Goal: Task Accomplishment & Management: Complete application form

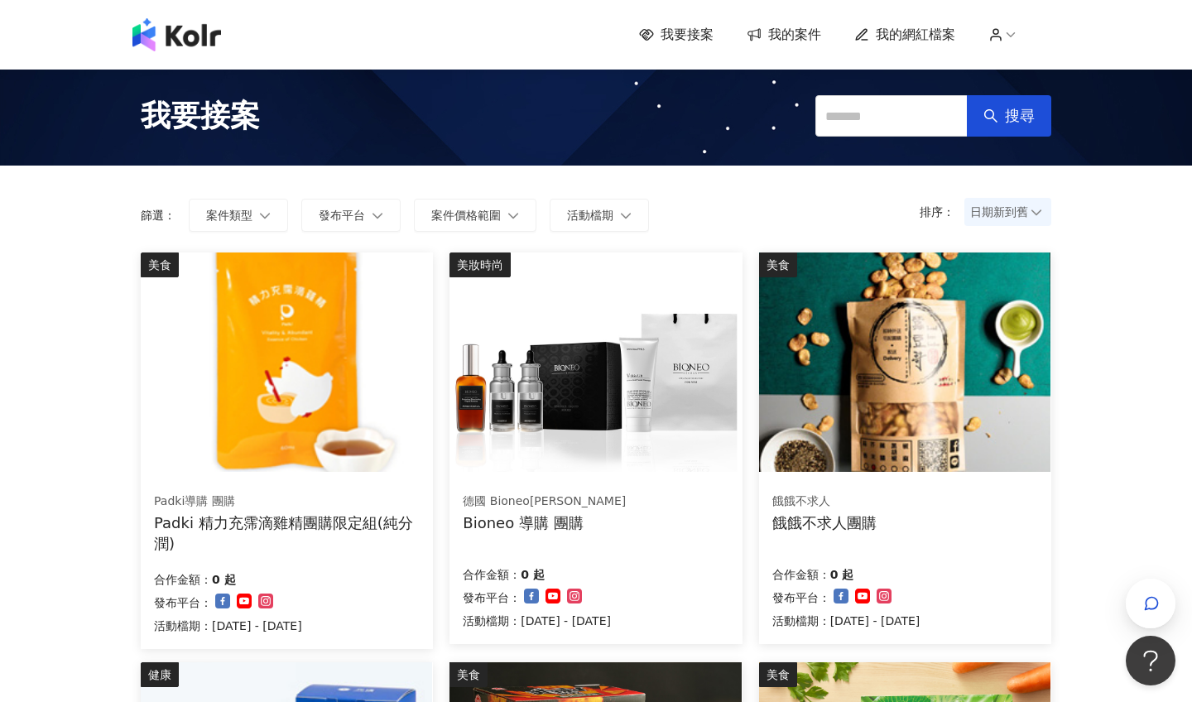
click at [797, 26] on span "我的案件" at bounding box center [794, 35] width 53 height 18
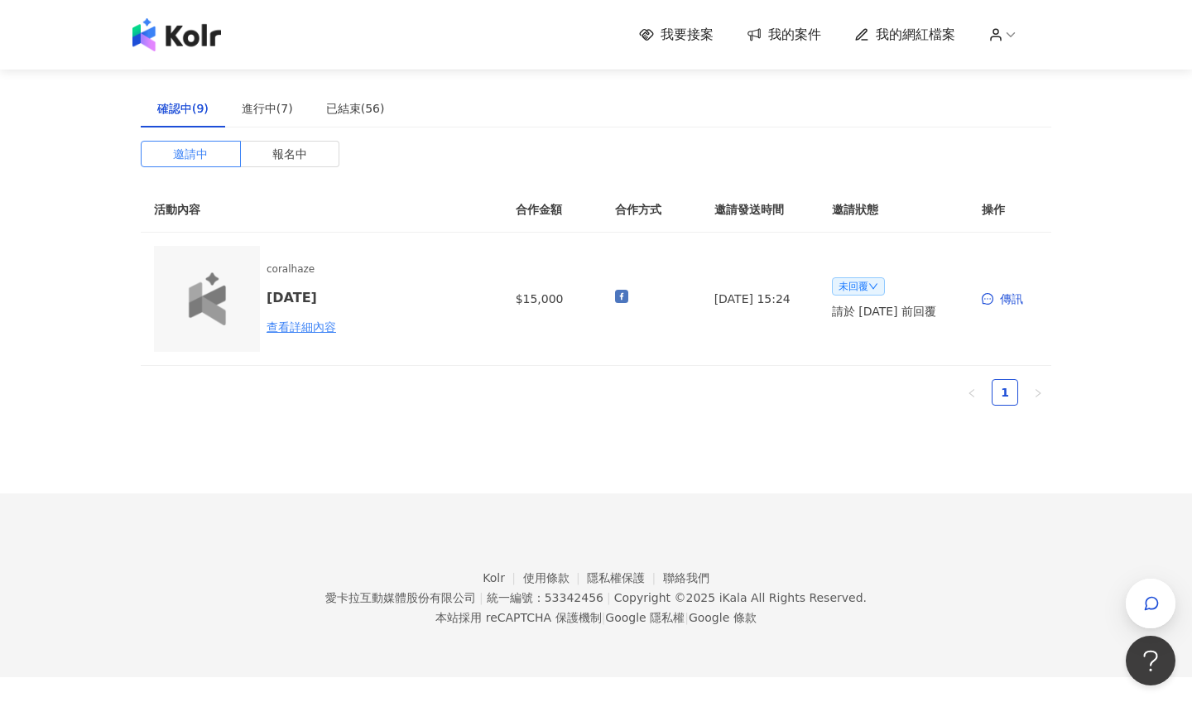
click at [281, 136] on div "確認中(9) 進行中(7) 已結束(56) 邀請中 報名中 活動內容 合作金額 合作方式 邀請發送時間 邀請狀態 操作 coralhaze [DATE] 查看…" at bounding box center [596, 254] width 911 height 330
click at [271, 117] on div "進行中(7)" at bounding box center [267, 108] width 51 height 18
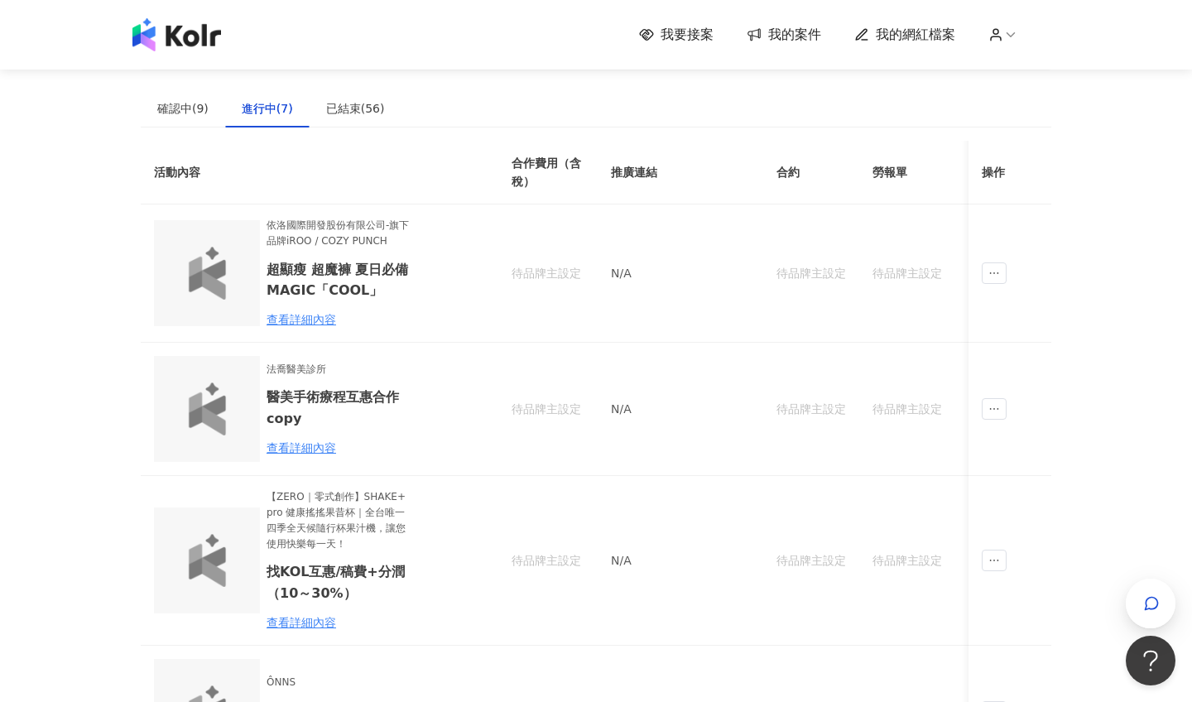
click at [700, 33] on span "我要接案" at bounding box center [687, 35] width 53 height 18
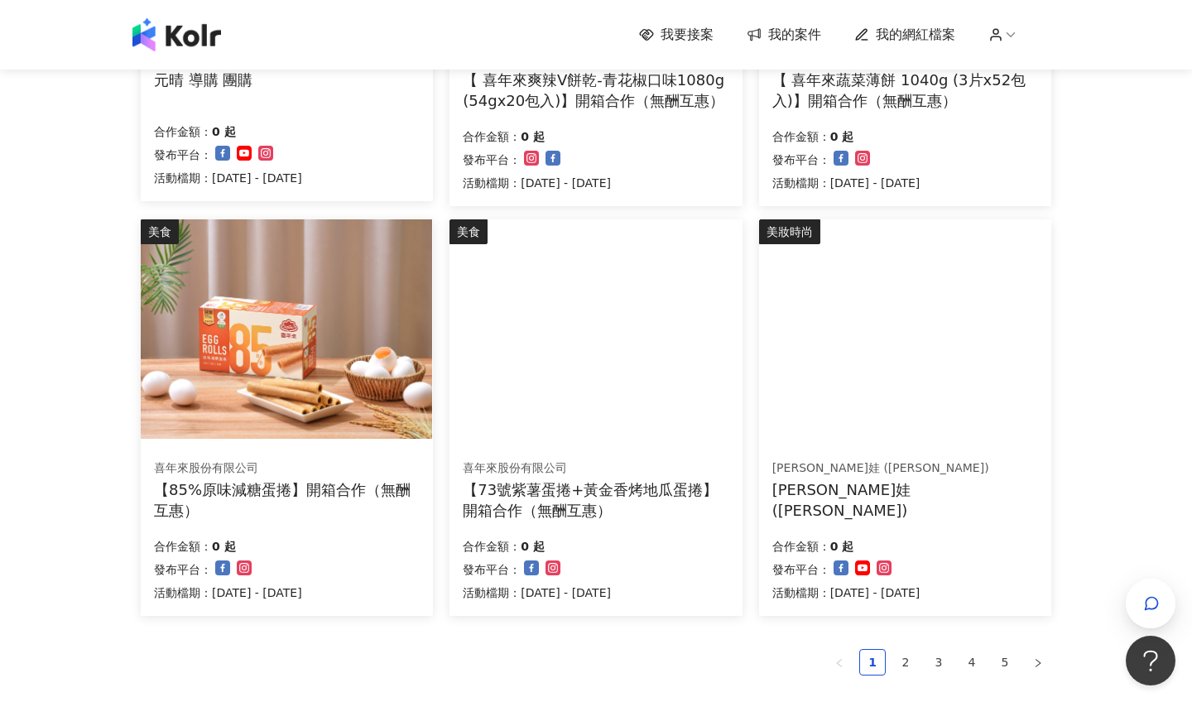
scroll to position [875, 0]
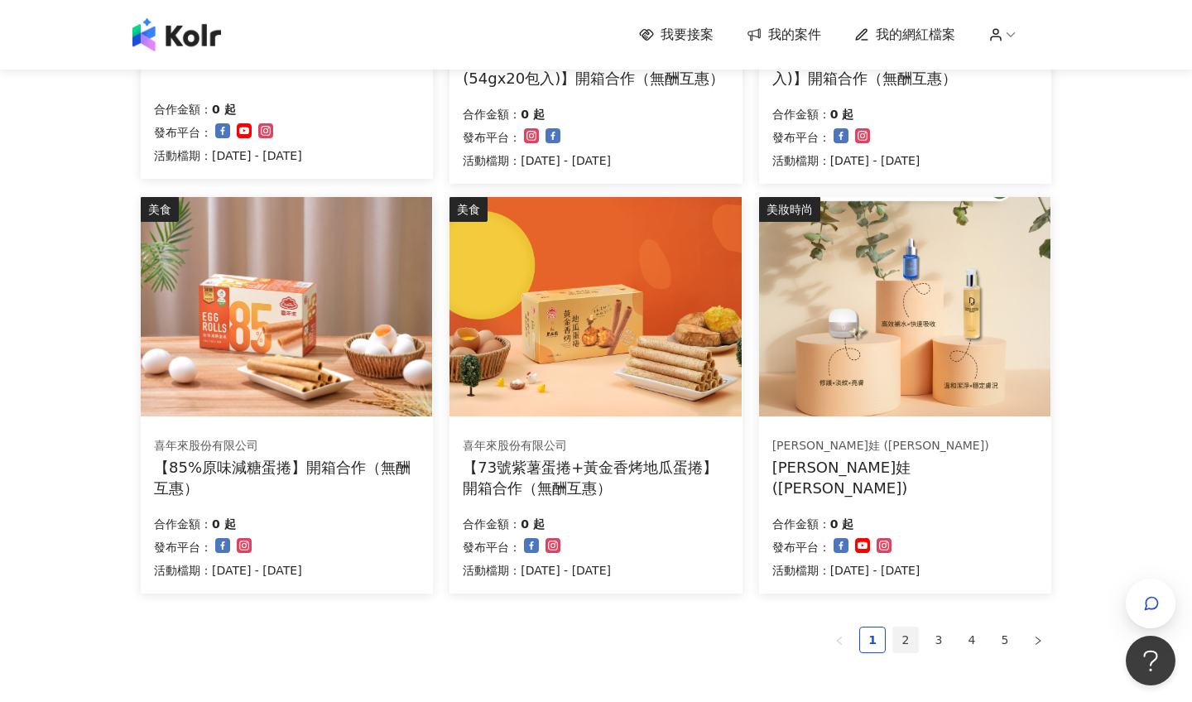
click at [893, 633] on link "2" at bounding box center [905, 640] width 25 height 25
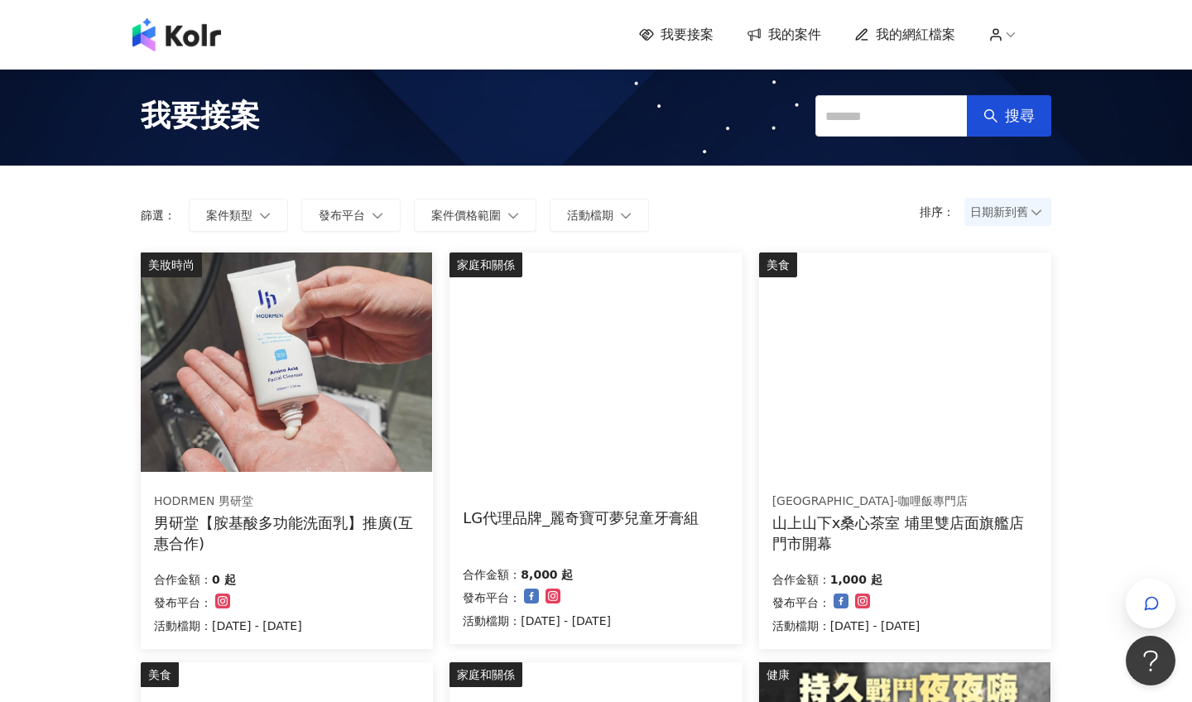
scroll to position [0, 0]
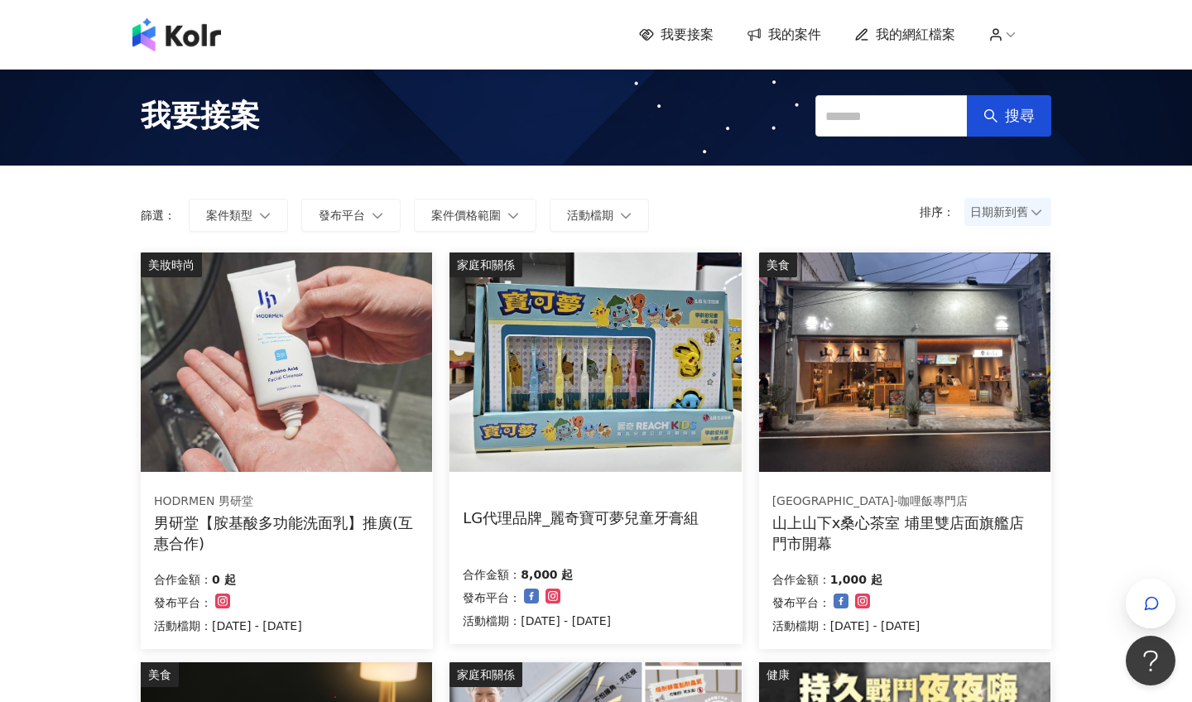
click at [615, 434] on img at bounding box center [595, 362] width 291 height 219
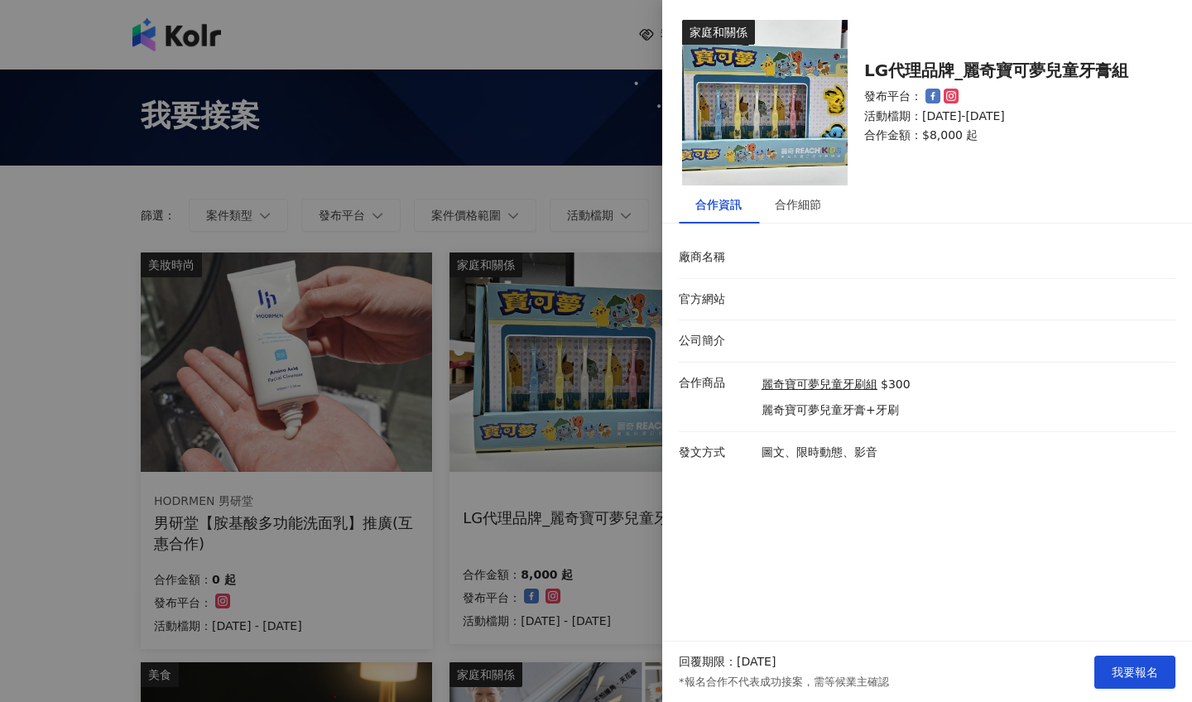
click at [548, 364] on div at bounding box center [596, 351] width 1192 height 702
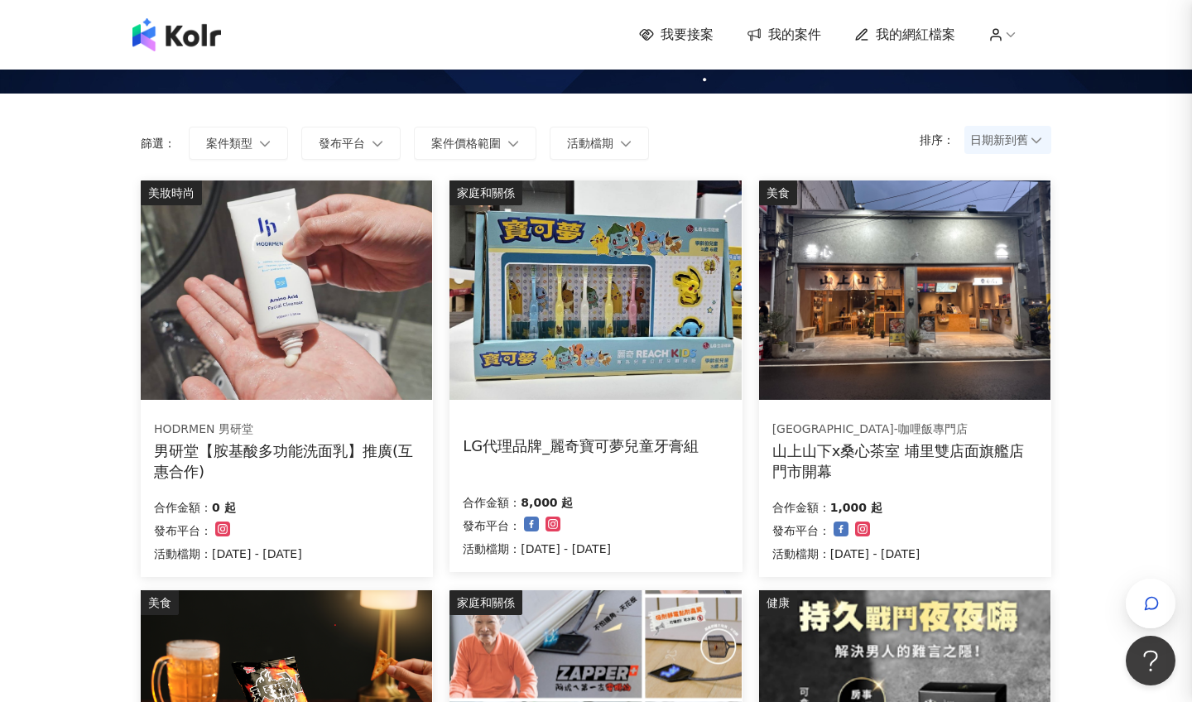
scroll to position [73, 0]
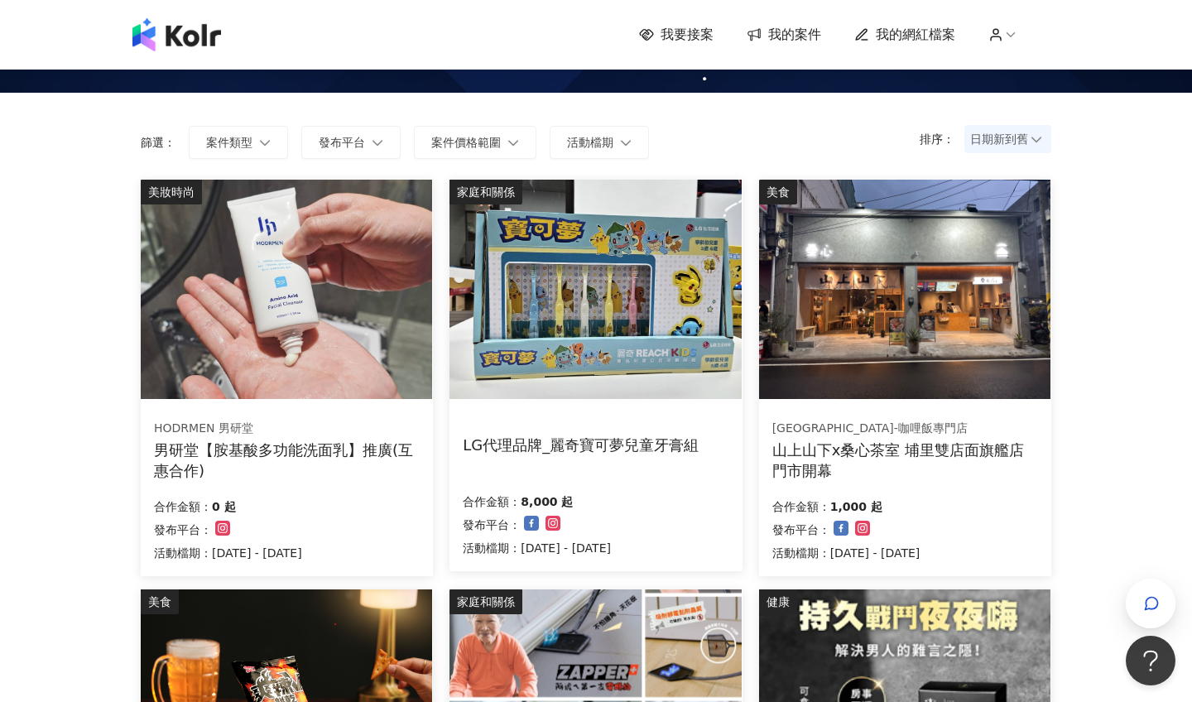
click at [273, 323] on img at bounding box center [286, 289] width 291 height 219
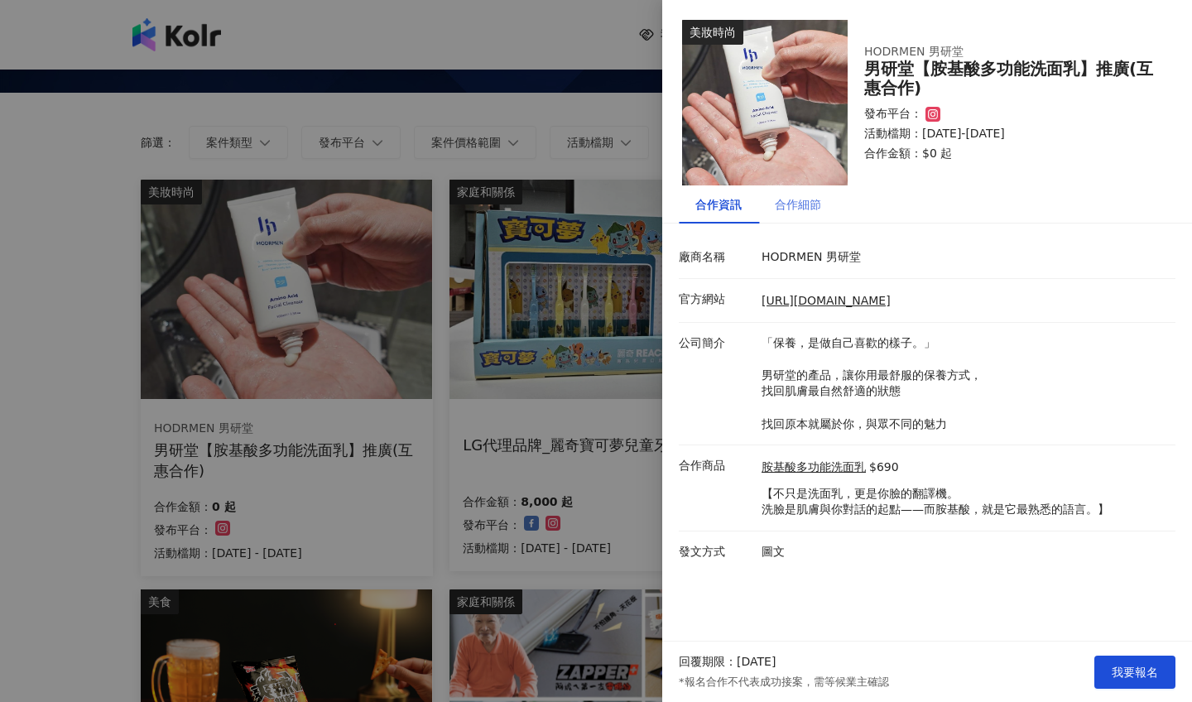
click at [799, 193] on div "合作細節" at bounding box center [797, 204] width 79 height 38
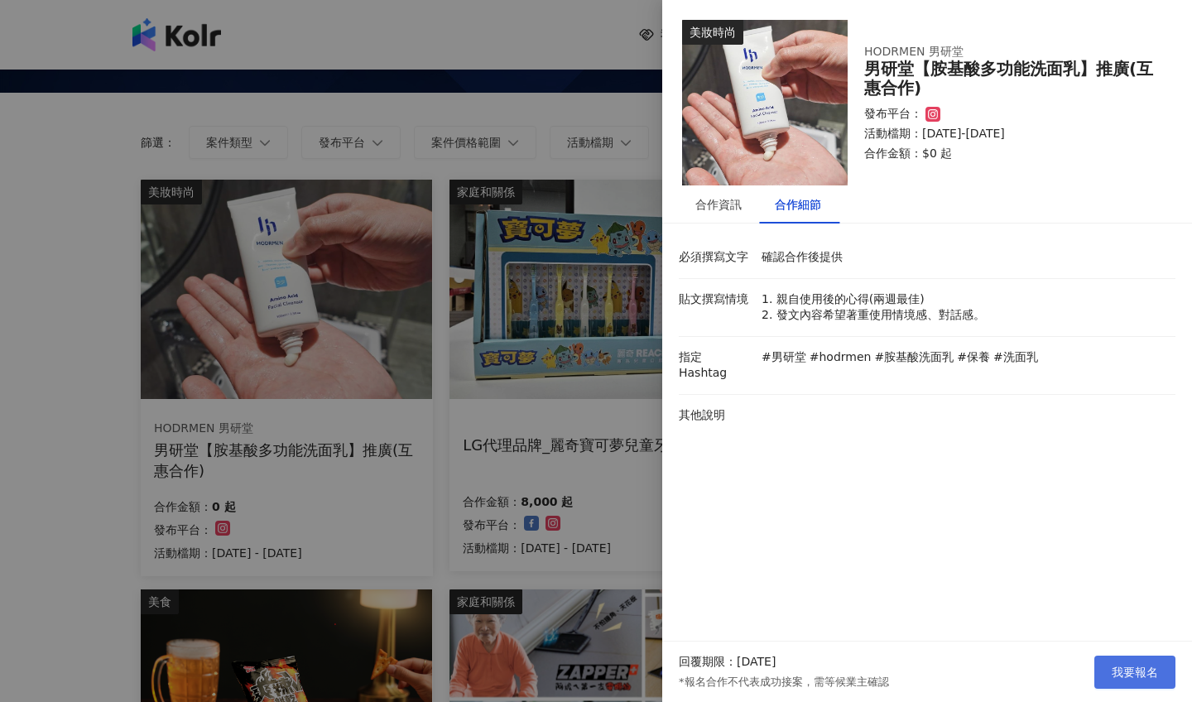
click at [1133, 681] on button "我要報名" at bounding box center [1135, 672] width 81 height 33
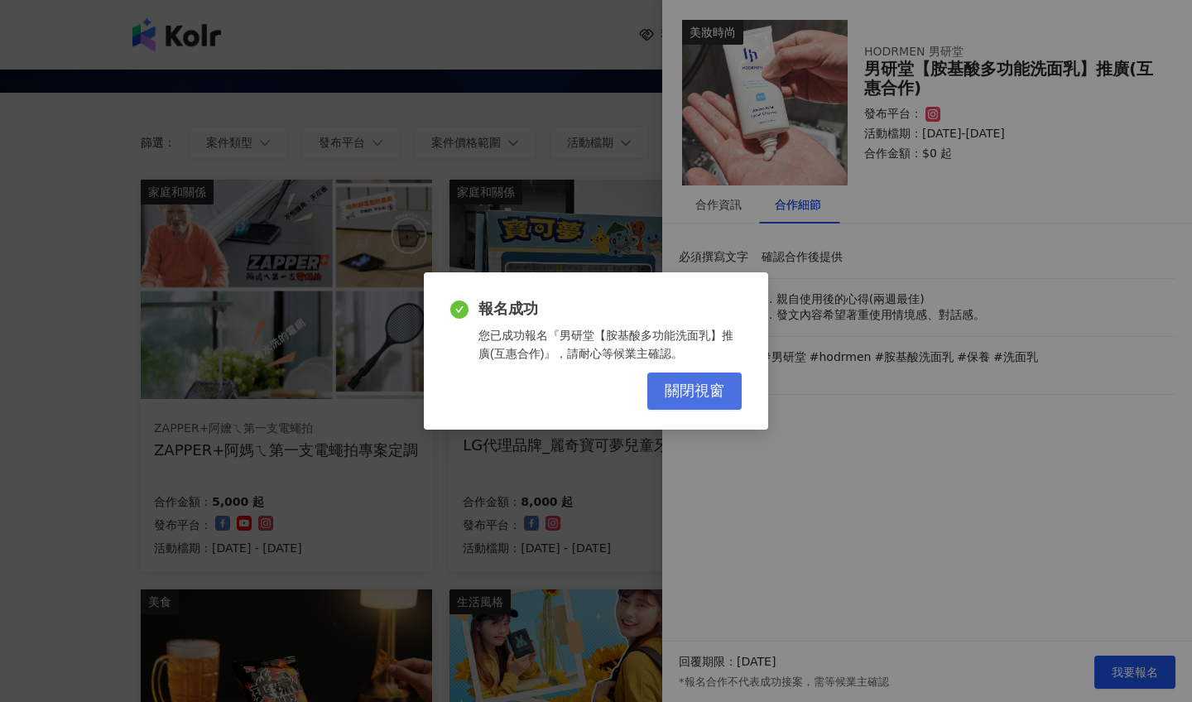
click at [714, 386] on span "關閉視窗" at bounding box center [695, 392] width 60 height 18
